Goal: Task Accomplishment & Management: Manage account settings

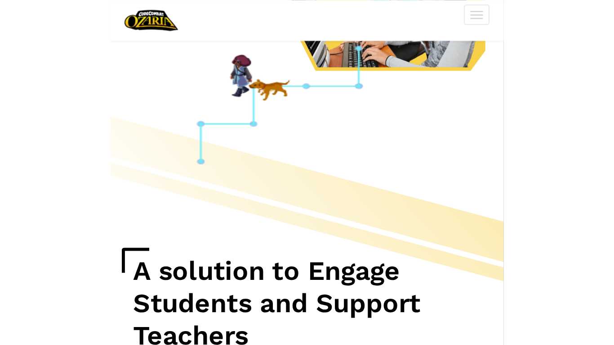
scroll to position [468, 0]
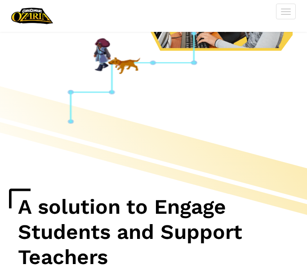
click at [250, 105] on div at bounding box center [153, 151] width 307 height 138
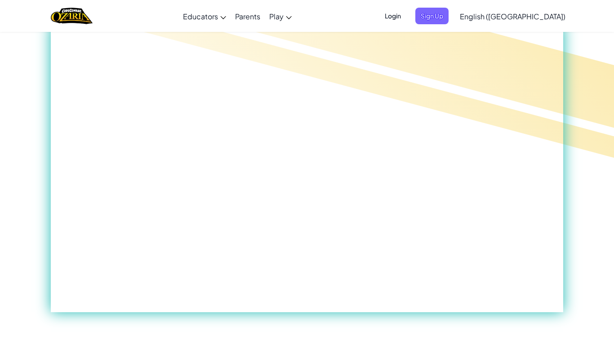
click at [306, 12] on span "Login" at bounding box center [392, 16] width 27 height 17
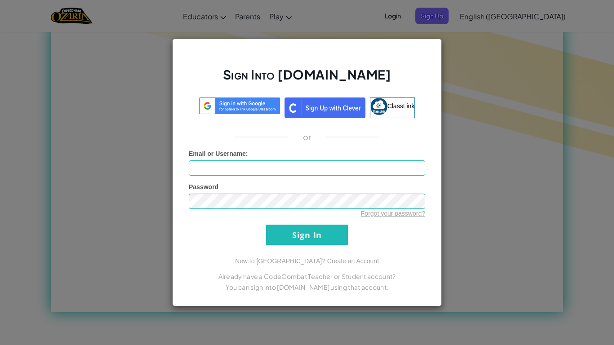
click at [306, 93] on div "Sign Into [DOMAIN_NAME] ClassLink or Unknown Error Email or Username : Password…" at bounding box center [307, 172] width 614 height 345
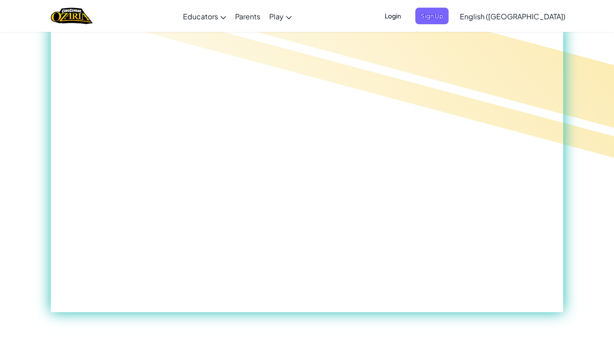
scroll to position [0, 0]
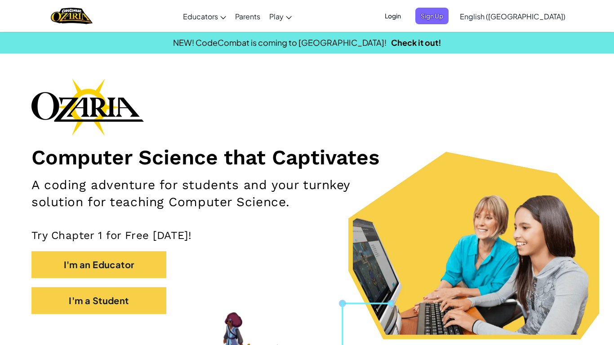
click at [306, 14] on span "Login" at bounding box center [392, 16] width 27 height 17
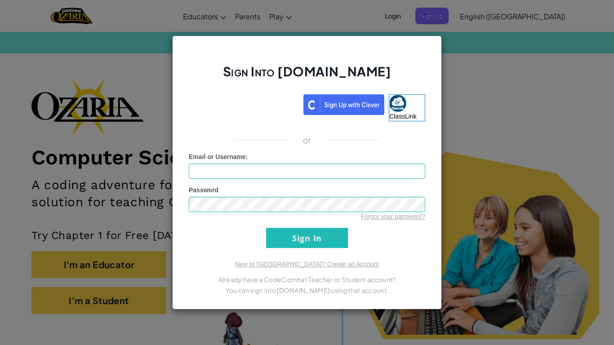
click at [306, 67] on div "Sign Into [DOMAIN_NAME] ClassLink or Unknown Error Email or Username : Password…" at bounding box center [307, 172] width 614 height 345
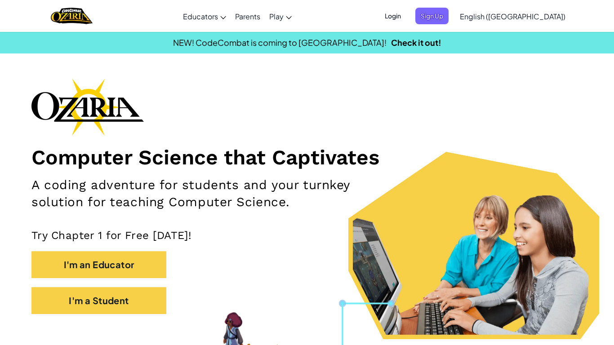
click at [306, 18] on span "Login" at bounding box center [392, 16] width 27 height 17
